Goal: Navigation & Orientation: Go to known website

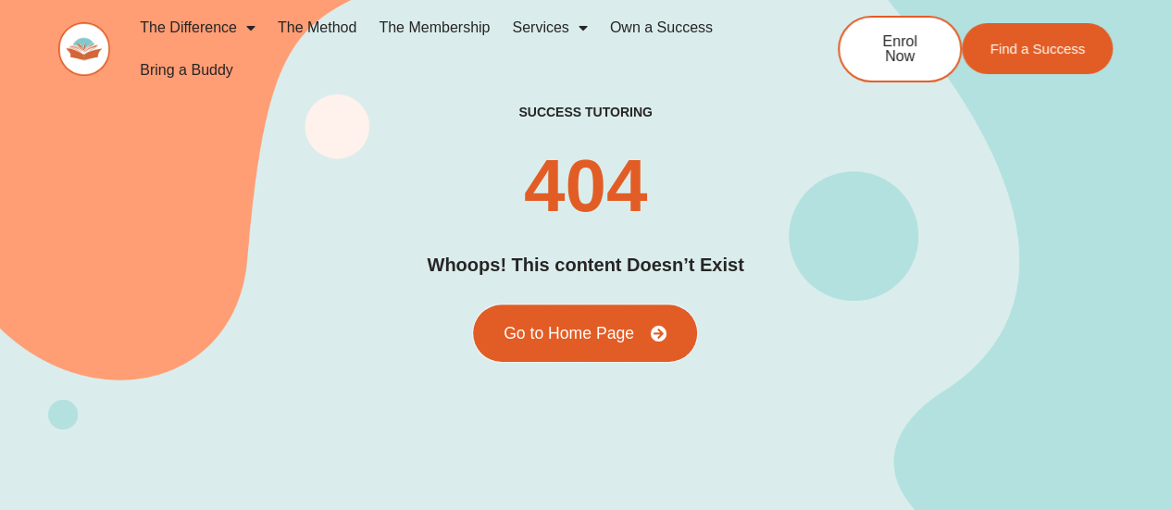
click at [624, 347] on link "Go to Home Page" at bounding box center [585, 333] width 224 height 57
